Goal: Use online tool/utility

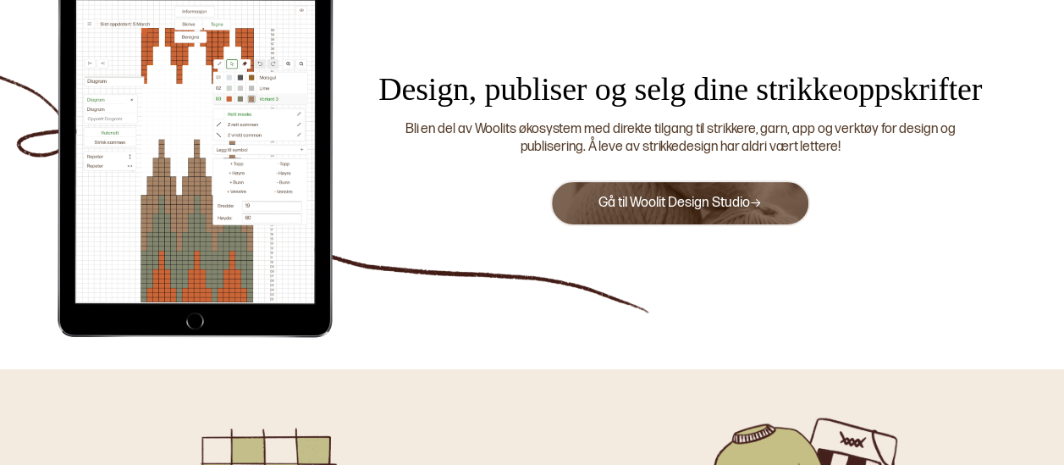
scroll to position [164, 0]
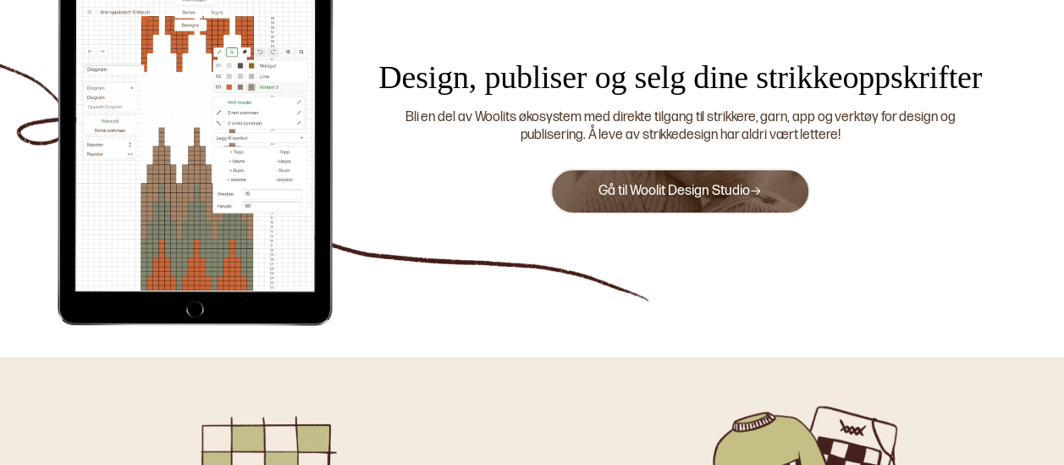
click at [644, 182] on button "Gå til Woolit Design Studio" at bounding box center [679, 191] width 259 height 46
click at [669, 183] on link "Gå til Woolit Design Studio" at bounding box center [679, 191] width 164 height 16
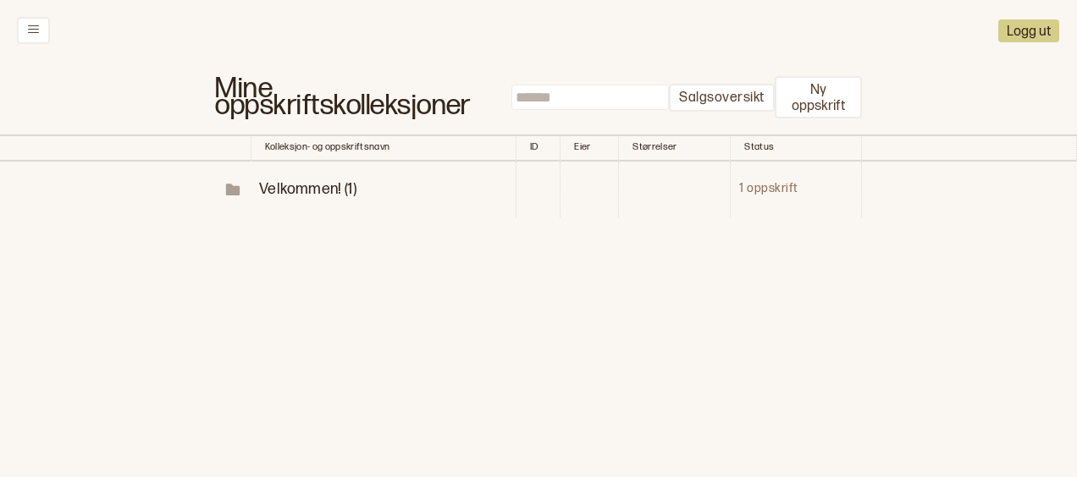
click at [317, 189] on span "Velkommen! (1)" at bounding box center [307, 189] width 97 height 18
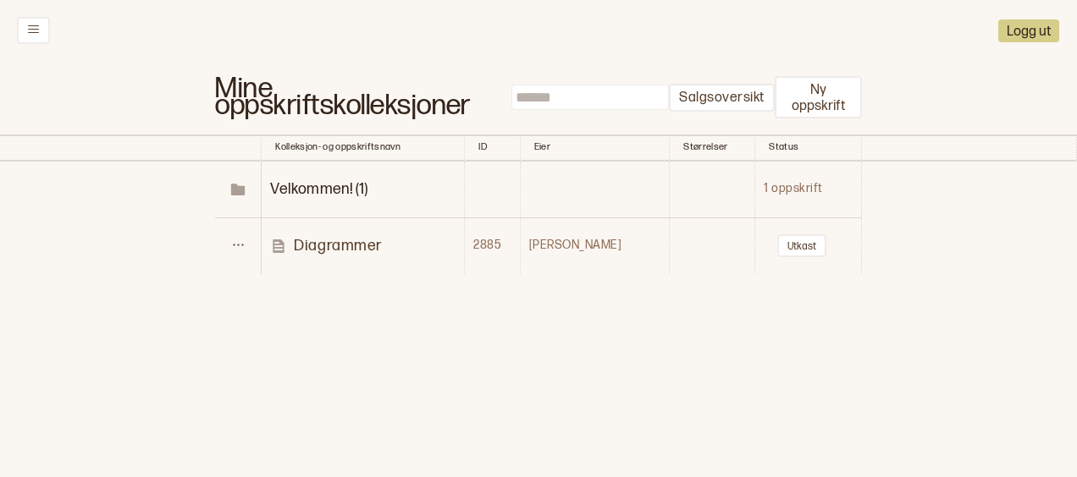
click at [323, 242] on p "Diagrammer" at bounding box center [338, 245] width 88 height 19
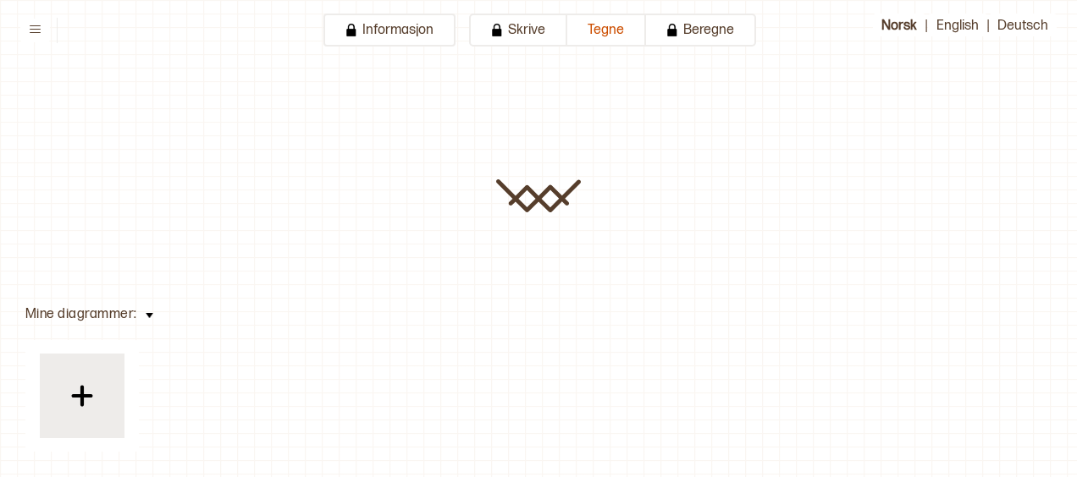
type input "**********"
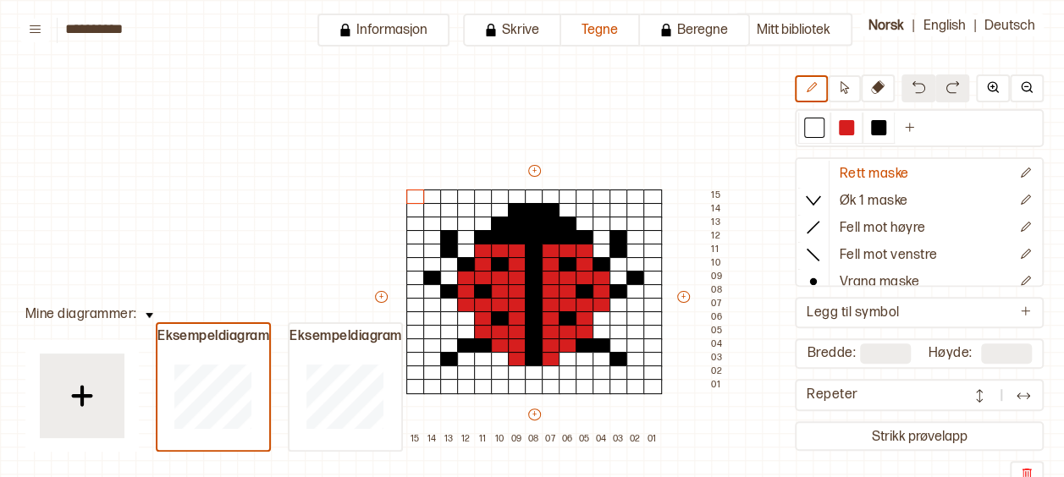
scroll to position [86, 59]
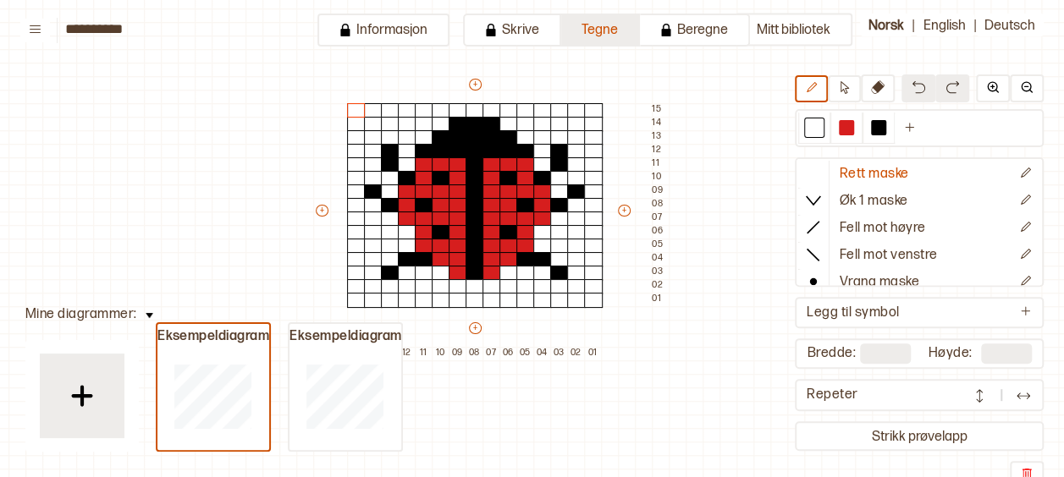
click at [595, 36] on button "Tegne" at bounding box center [600, 30] width 79 height 33
click at [515, 35] on button "Skrive" at bounding box center [512, 30] width 98 height 33
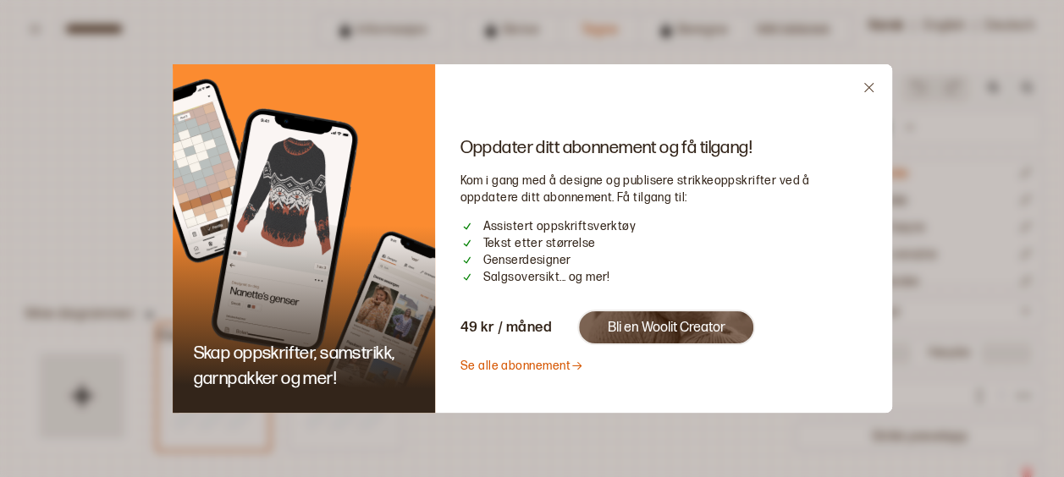
click at [865, 88] on icon "Close" at bounding box center [868, 87] width 13 height 13
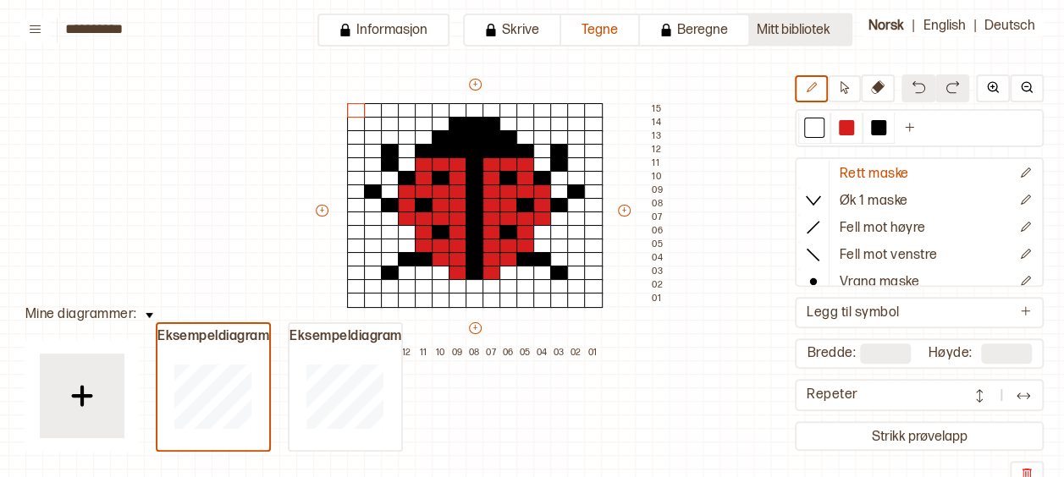
click at [767, 34] on button "Mitt bibliotek" at bounding box center [794, 30] width 118 height 33
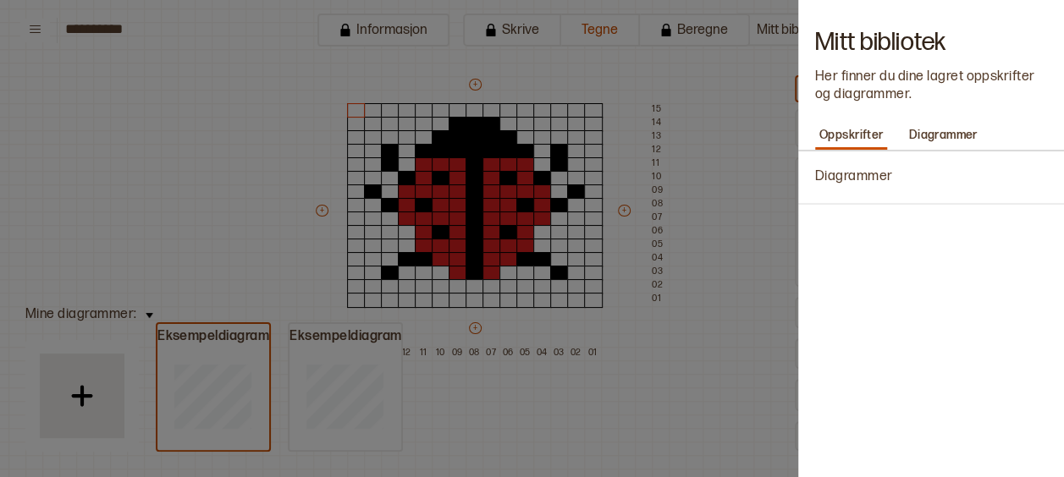
click at [811, 19] on div "Mitt bibliotek Her finner du dine lagret oppskrifter og diagrammer." at bounding box center [931, 60] width 266 height 121
click at [594, 204] on div at bounding box center [532, 238] width 1064 height 477
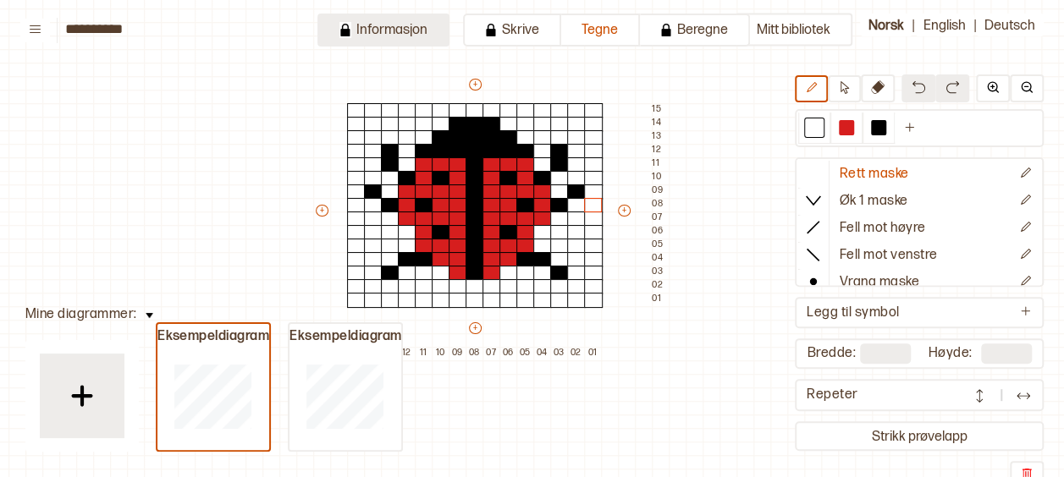
click at [388, 36] on button "Informasjon" at bounding box center [383, 30] width 132 height 33
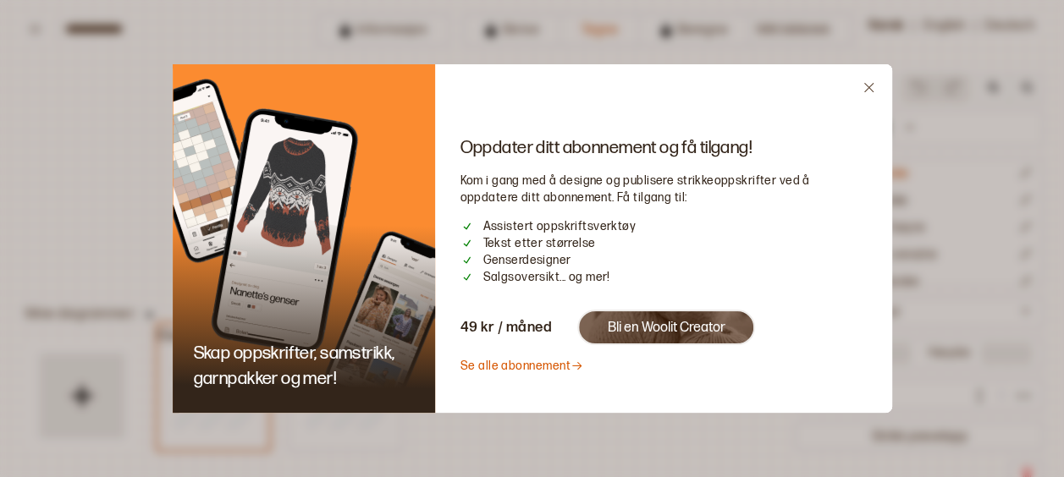
click at [868, 73] on div "Oppdater ditt abonnement og få tilgang! Kom i gang med å designe og publisere s…" at bounding box center [663, 238] width 457 height 349
click at [864, 83] on icon "Close" at bounding box center [868, 87] width 9 height 9
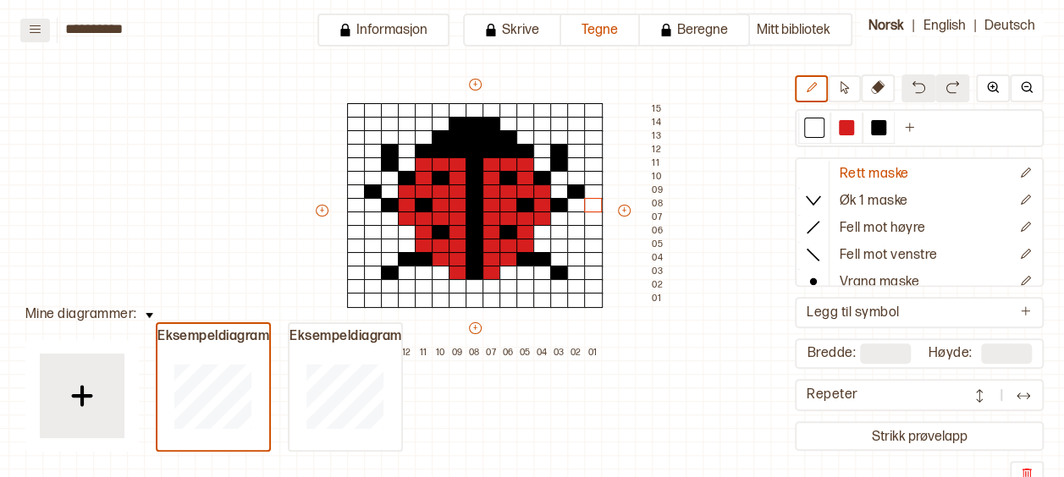
click at [29, 27] on icon at bounding box center [35, 29] width 13 height 13
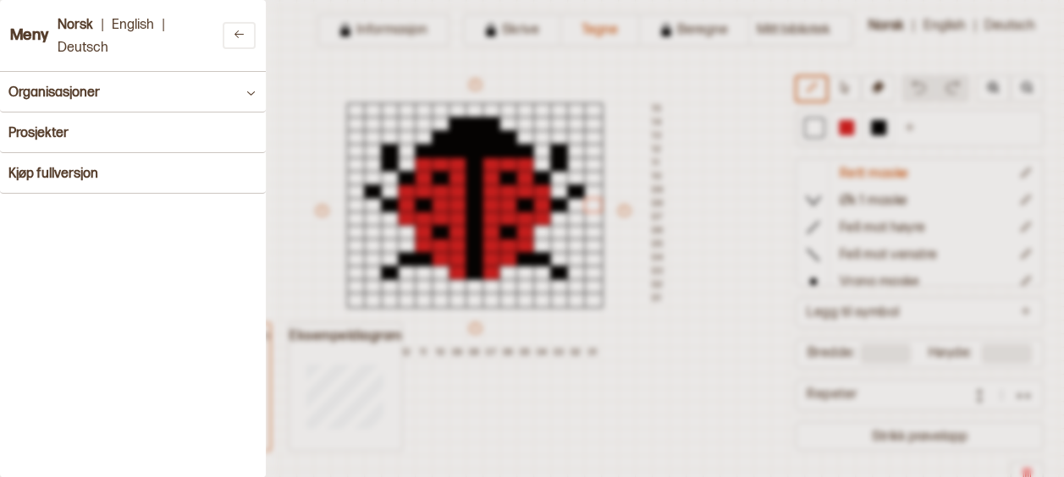
click at [29, 27] on h3 "Meny" at bounding box center [29, 36] width 39 height 18
click at [183, 222] on div "Meny Norsk | English | Deutsch Organisasjoner Prosjekter Kjøp fullversjon" at bounding box center [133, 238] width 266 height 477
click at [825, 151] on div at bounding box center [532, 238] width 1064 height 477
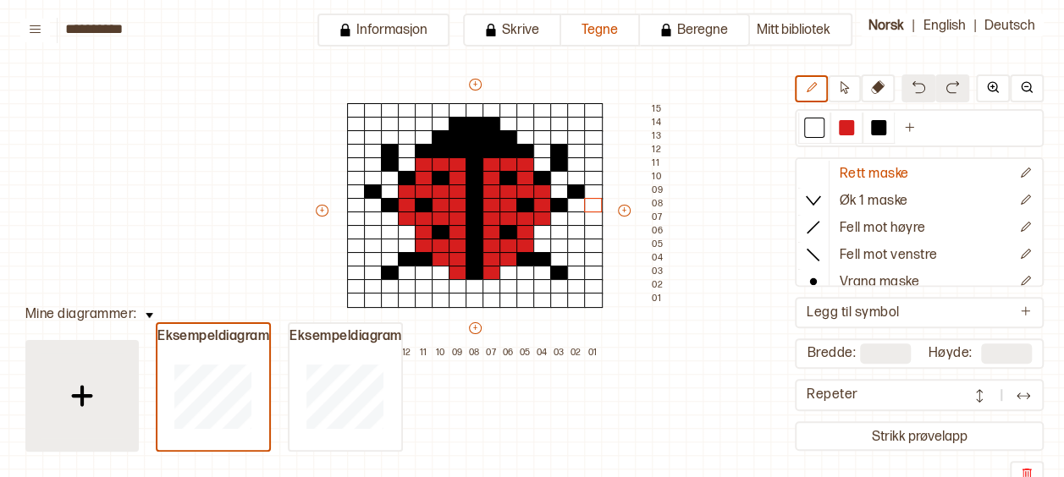
click at [70, 391] on img at bounding box center [82, 396] width 42 height 42
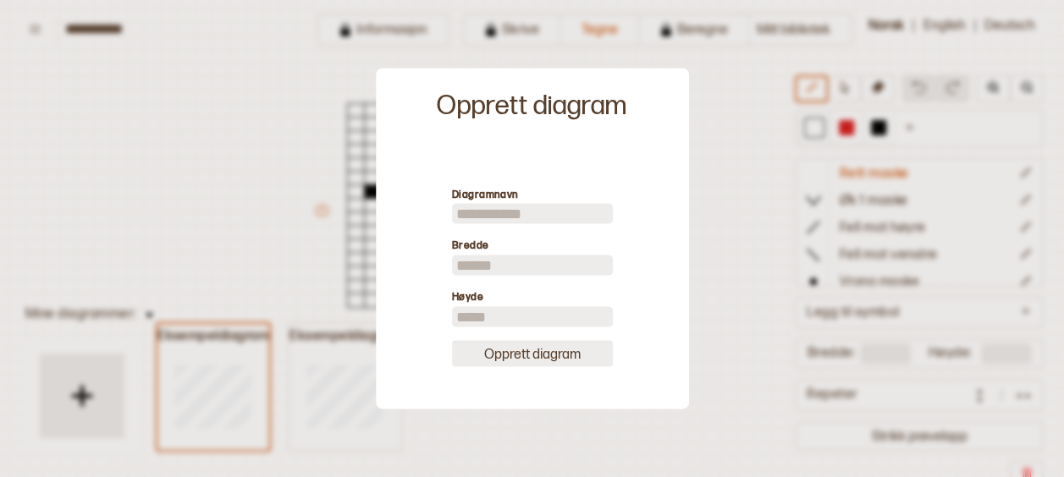
click at [504, 360] on button "Opprett diagram" at bounding box center [532, 353] width 161 height 26
type input "**"
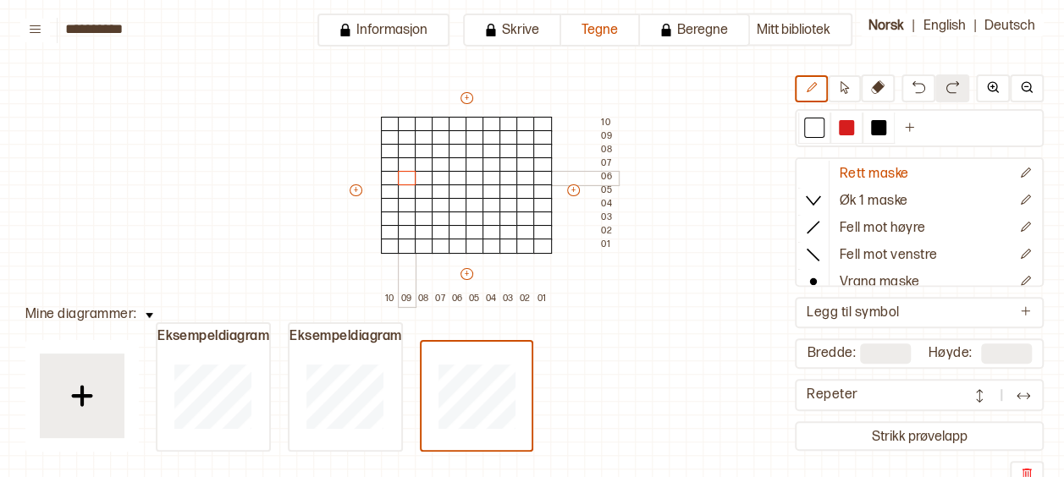
click at [405, 171] on div at bounding box center [407, 178] width 19 height 15
click at [425, 163] on div at bounding box center [424, 164] width 19 height 15
click at [876, 126] on div at bounding box center [878, 127] width 15 height 15
